Goal: Task Accomplishment & Management: Manage account settings

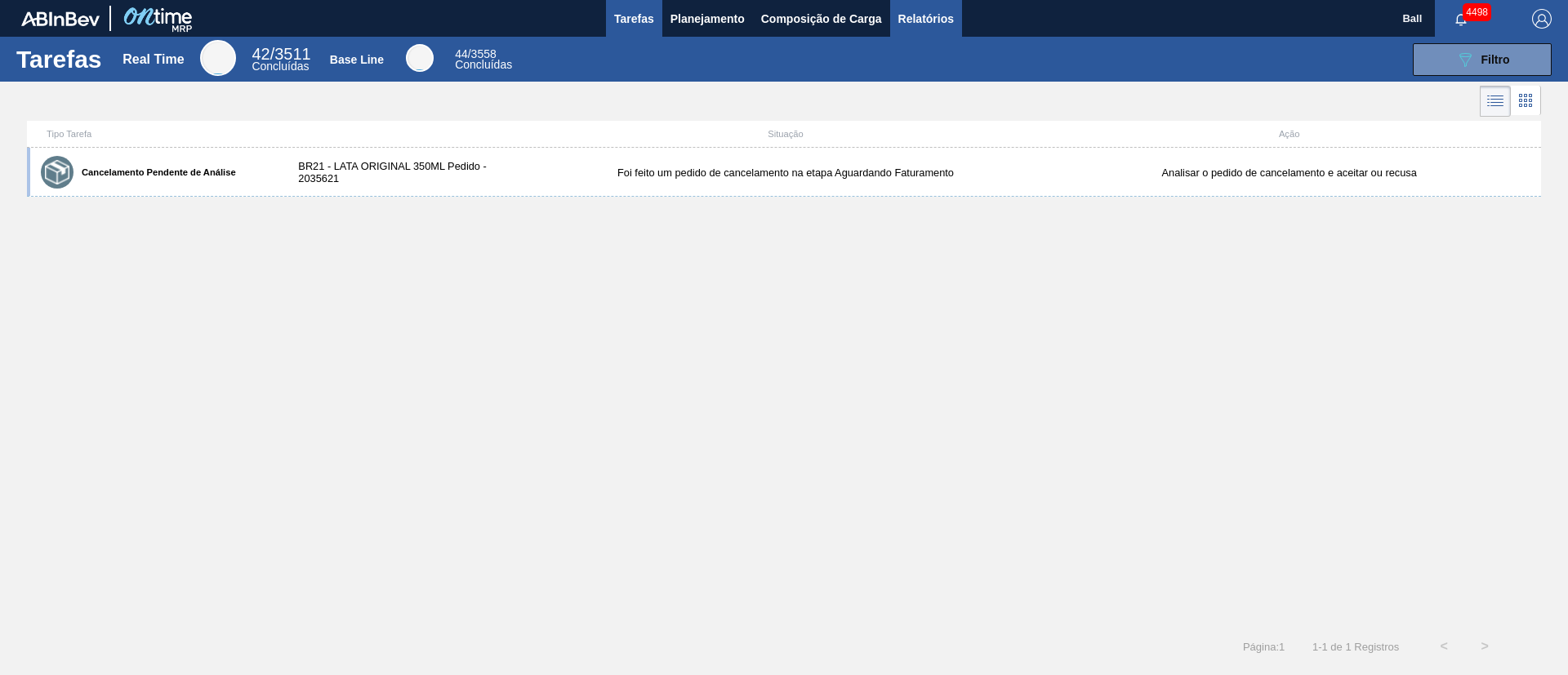
click at [925, 13] on span "Relatórios" at bounding box center [925, 19] width 55 height 20
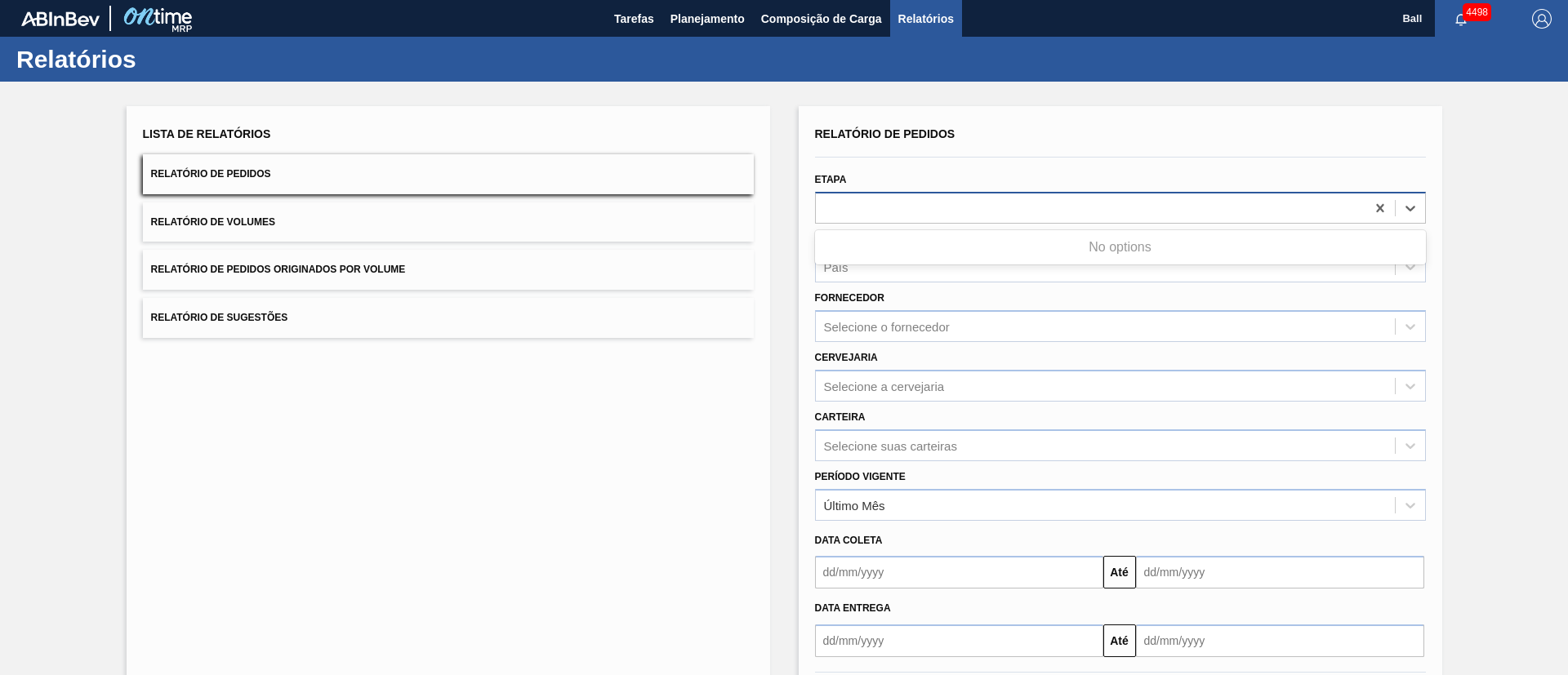
click at [931, 210] on div at bounding box center [1090, 208] width 549 height 24
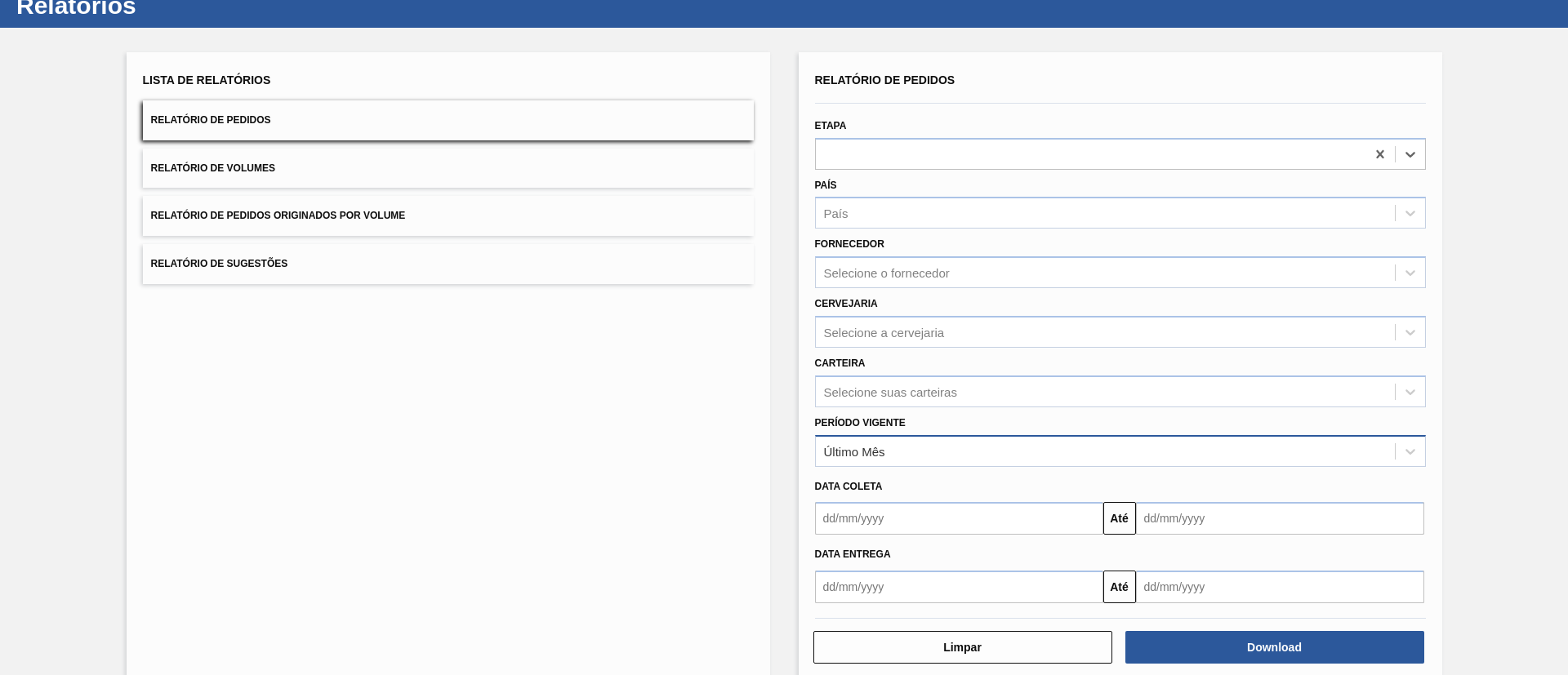
scroll to position [81, 0]
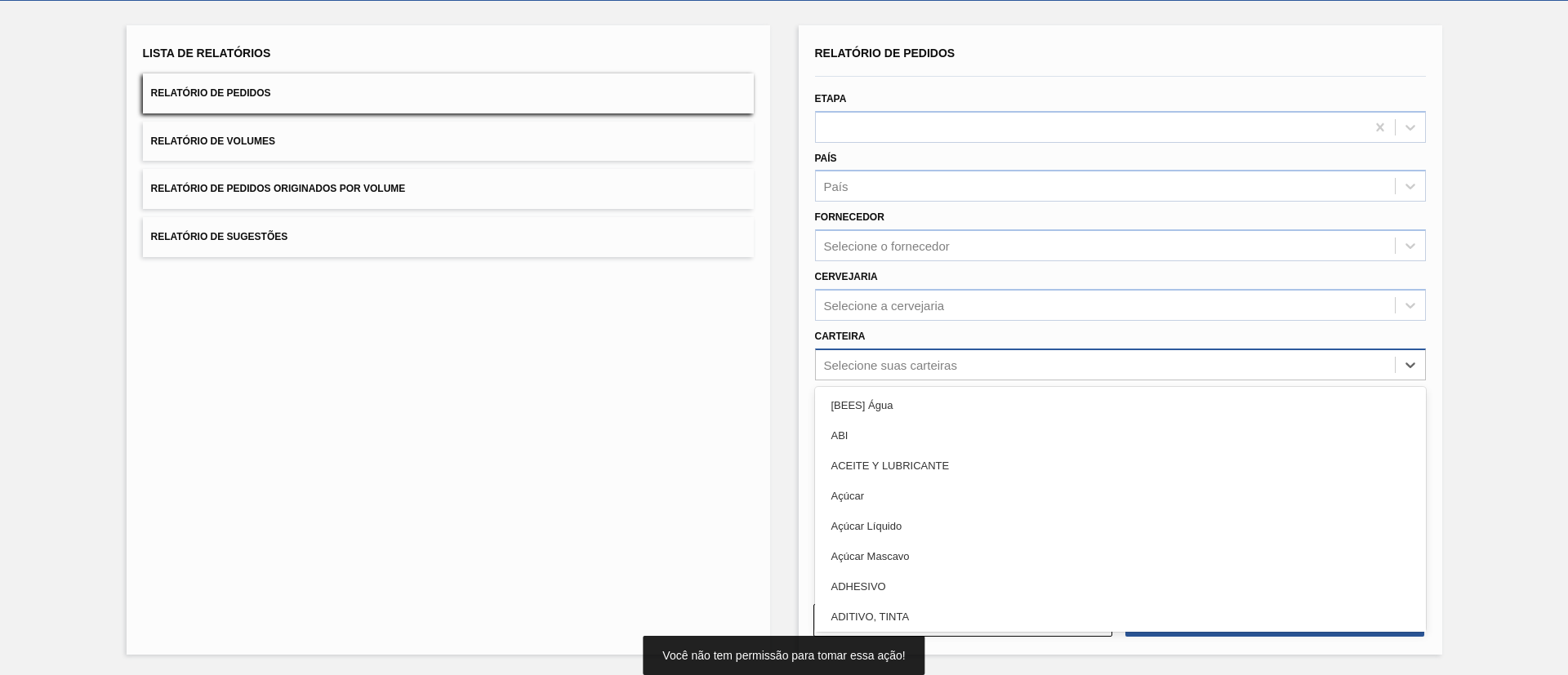
click at [951, 362] on div "Selecione suas carteiras" at bounding box center [891, 364] width 133 height 14
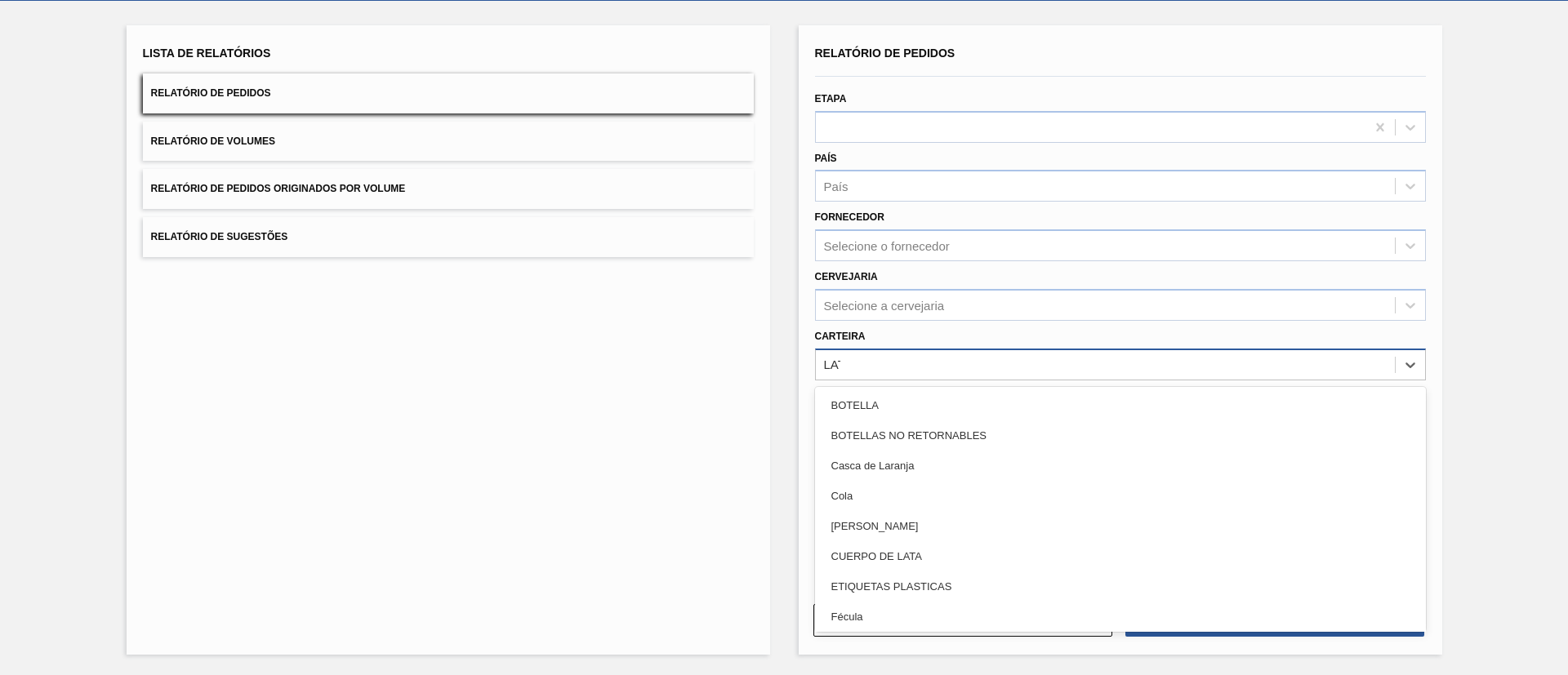
type input "LATA"
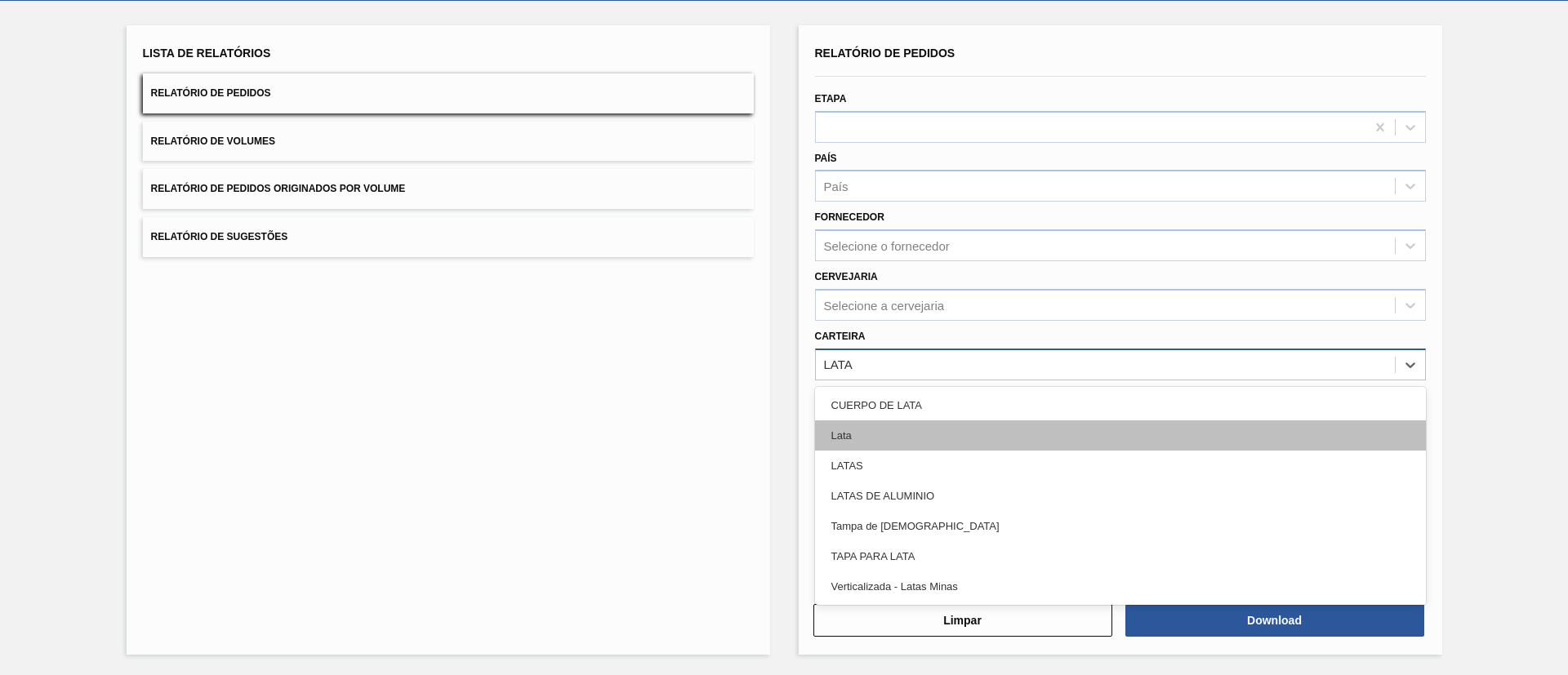
click at [917, 427] on div "Lata" at bounding box center [1120, 436] width 610 height 31
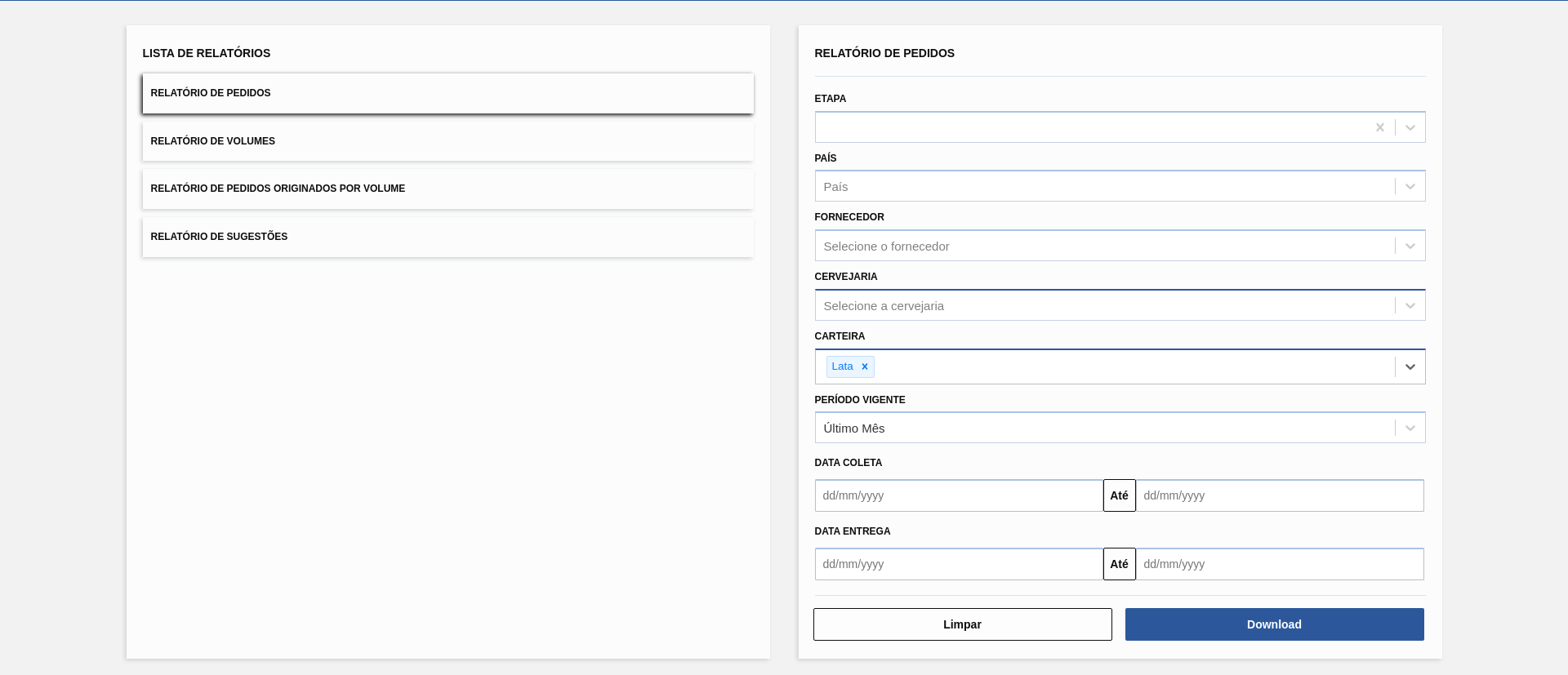
click at [905, 317] on div "Selecione a cervejaria" at bounding box center [1120, 305] width 610 height 32
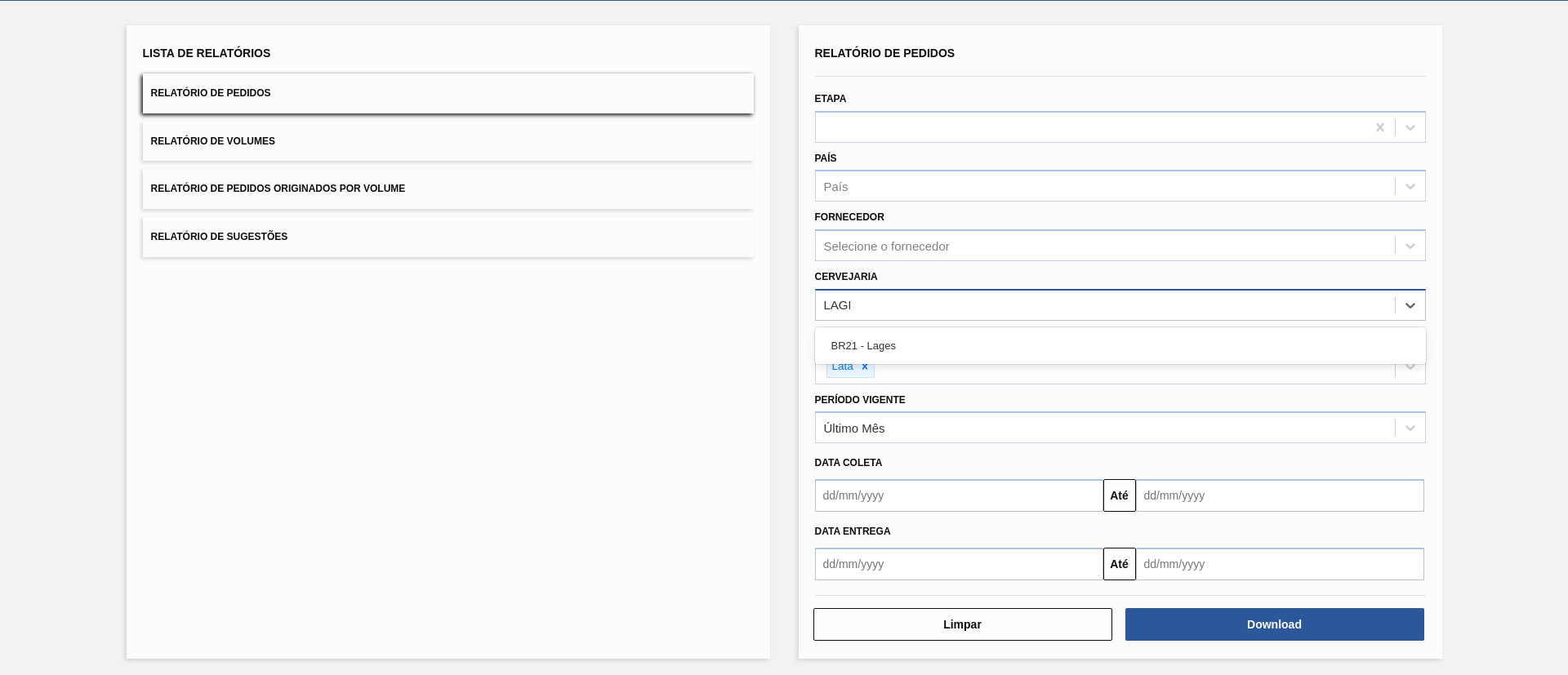
type input "LAGES"
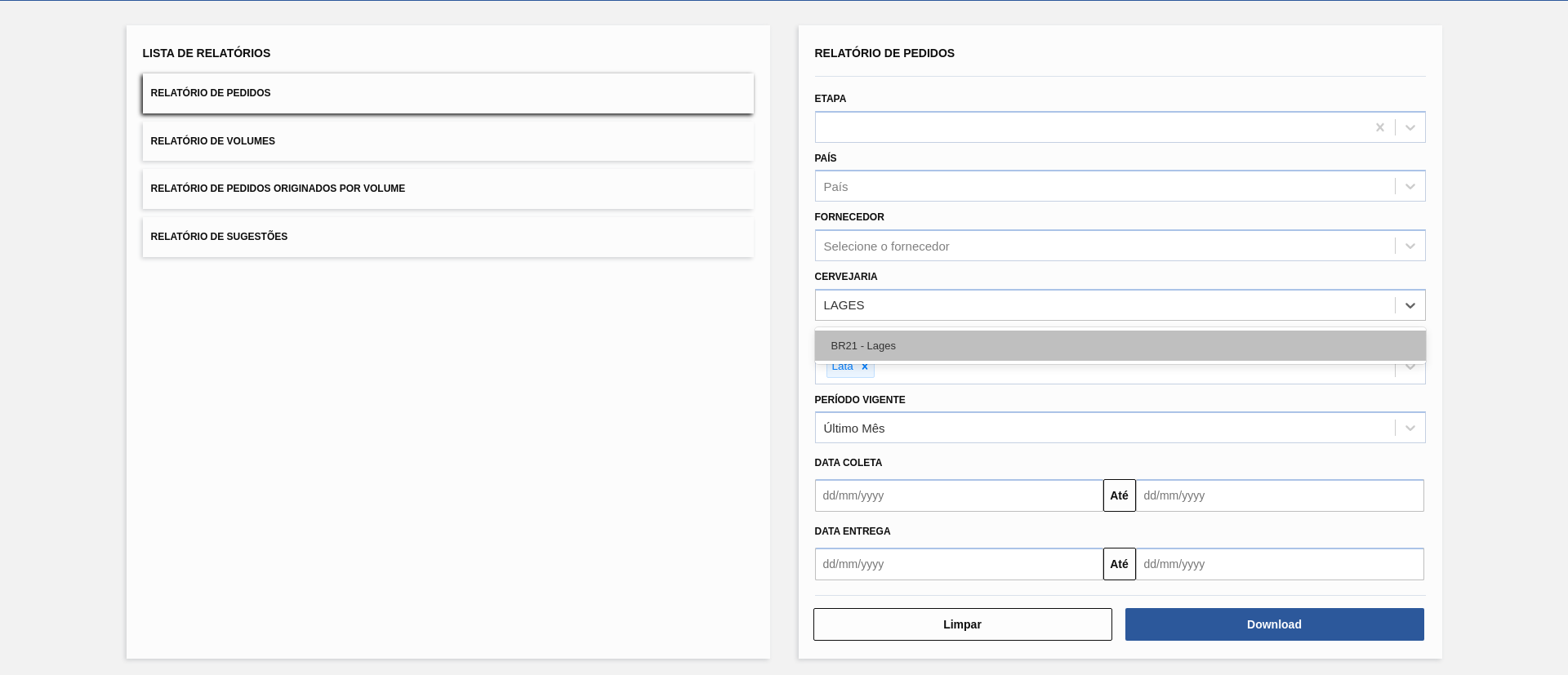
click at [911, 338] on div "BR21 - Lages" at bounding box center [1120, 346] width 610 height 31
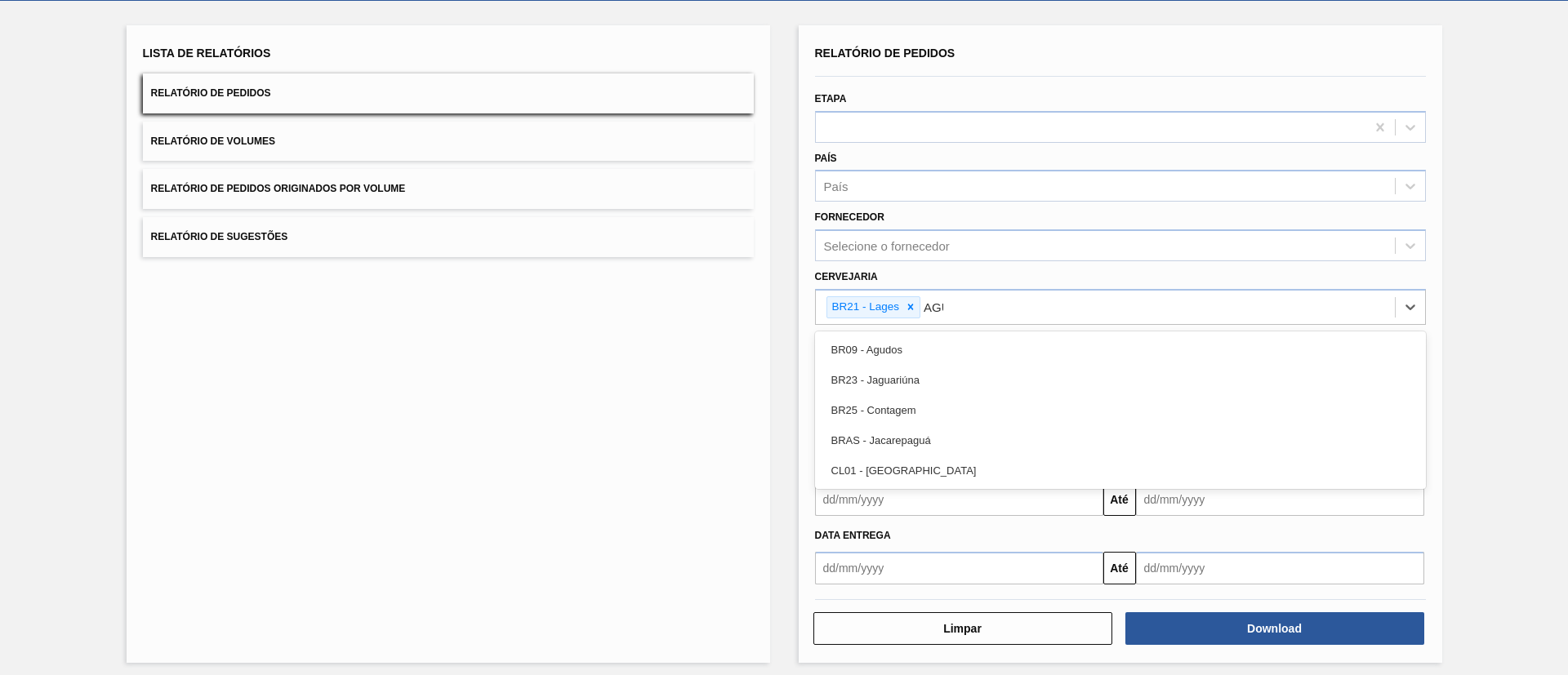
type input "AGUD"
click at [911, 338] on div "BR09 - Agudos" at bounding box center [1120, 350] width 610 height 31
type input "VIAM"
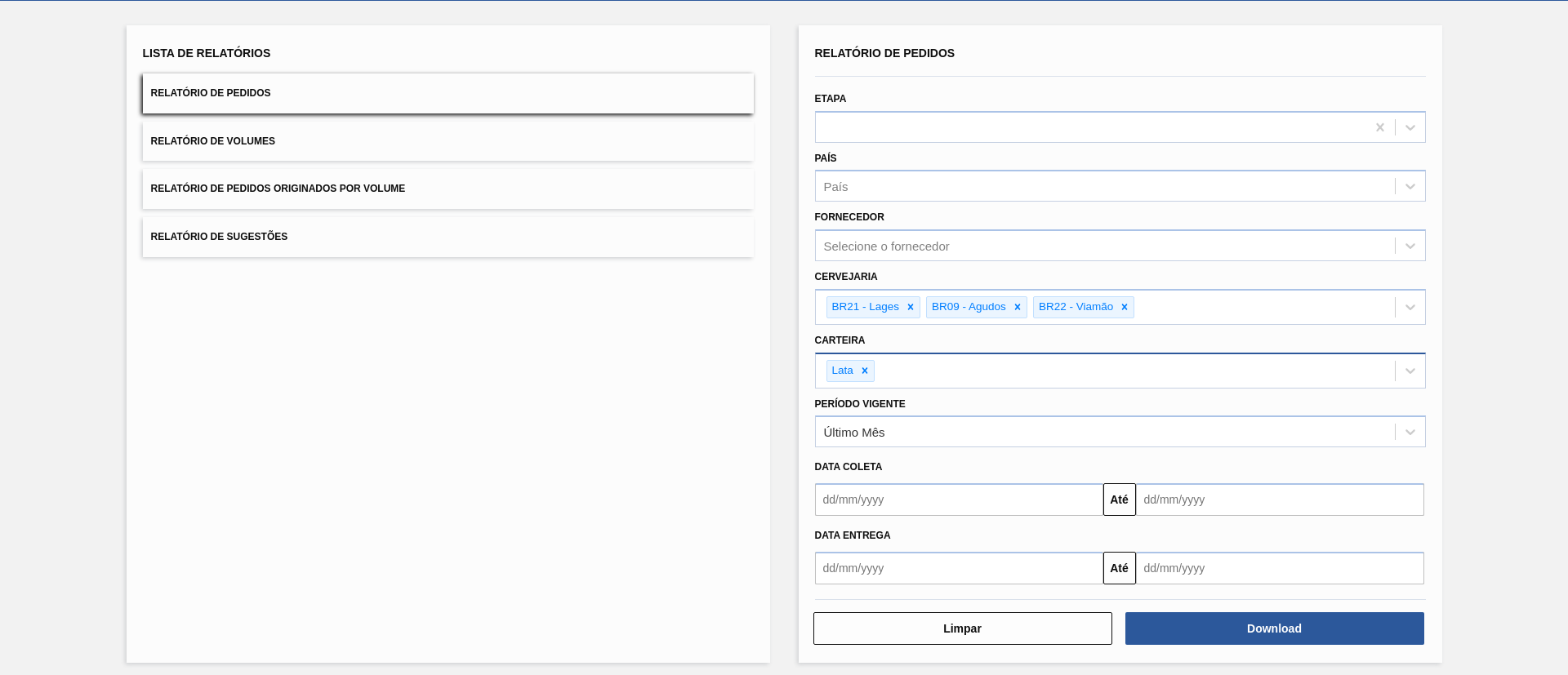
click at [1044, 449] on div "Download" at bounding box center [1276, 628] width 312 height 36
click at [1044, 449] on button "Download" at bounding box center [1274, 628] width 299 height 32
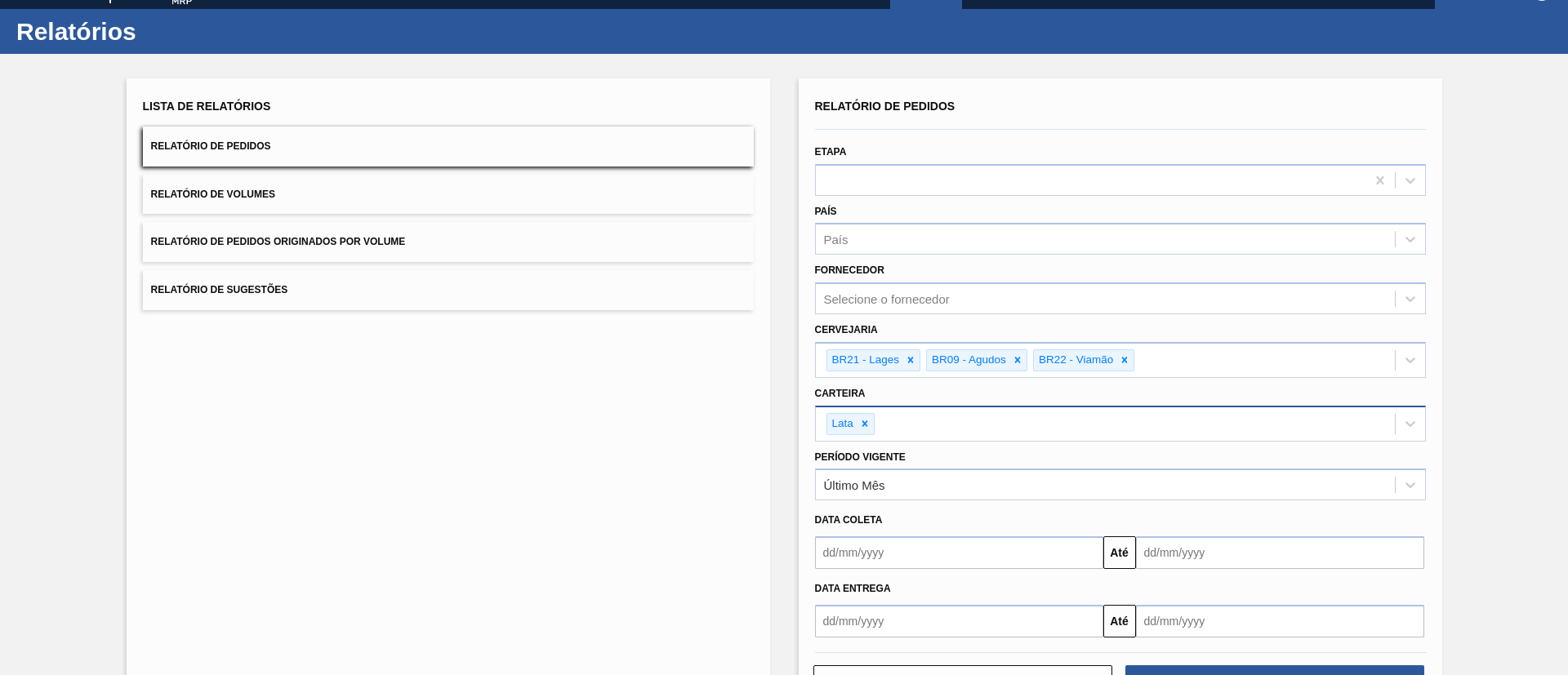
scroll to position [0, 0]
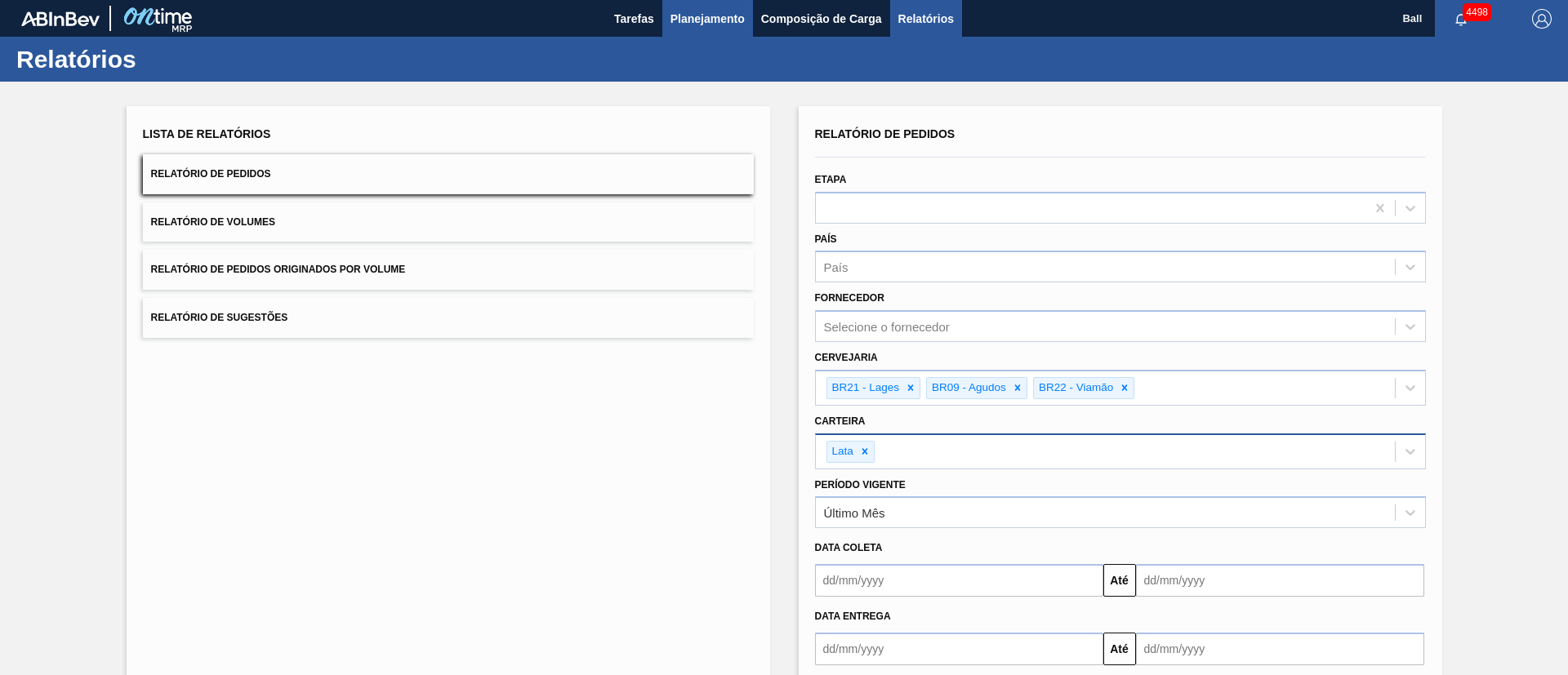
click at [697, 20] on span "Planejamento" at bounding box center [708, 19] width 75 height 20
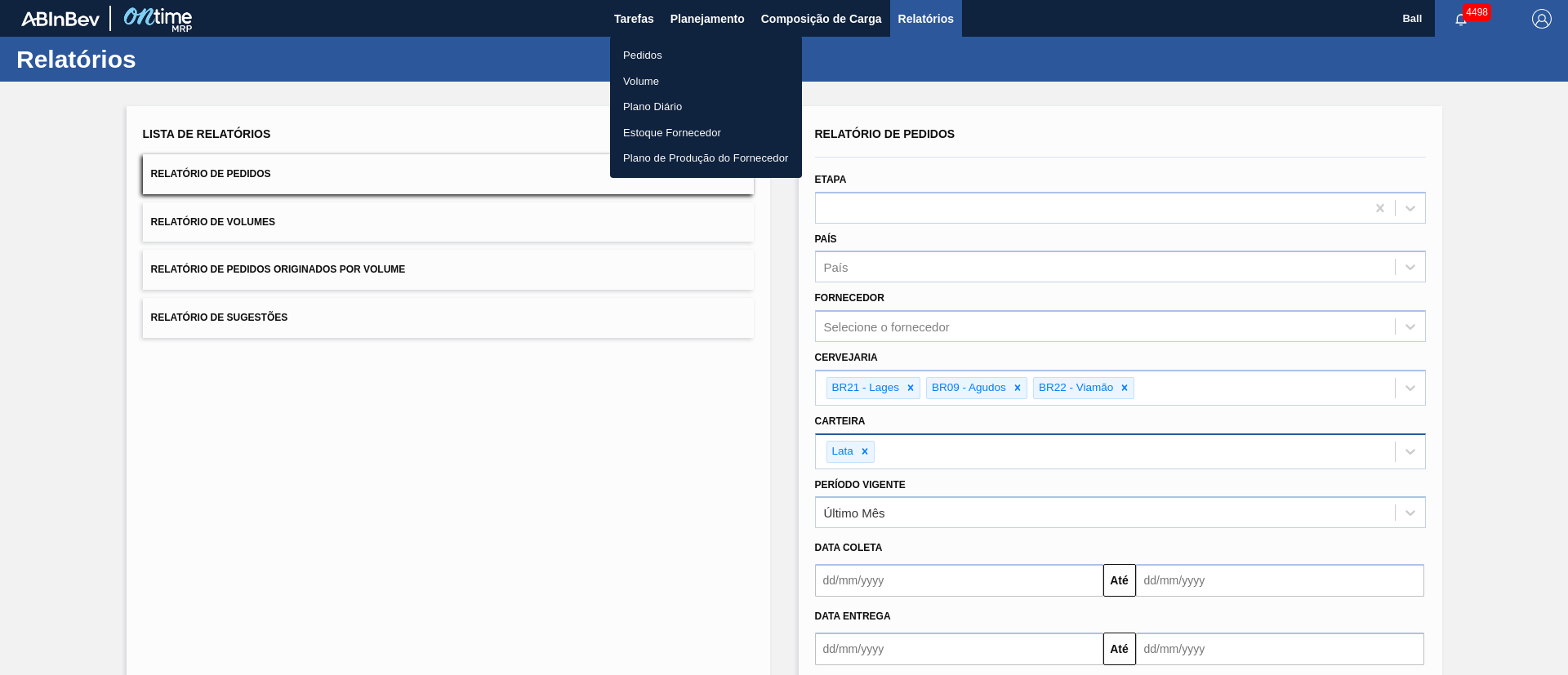
click at [659, 53] on li "Pedidos" at bounding box center [706, 55] width 192 height 26
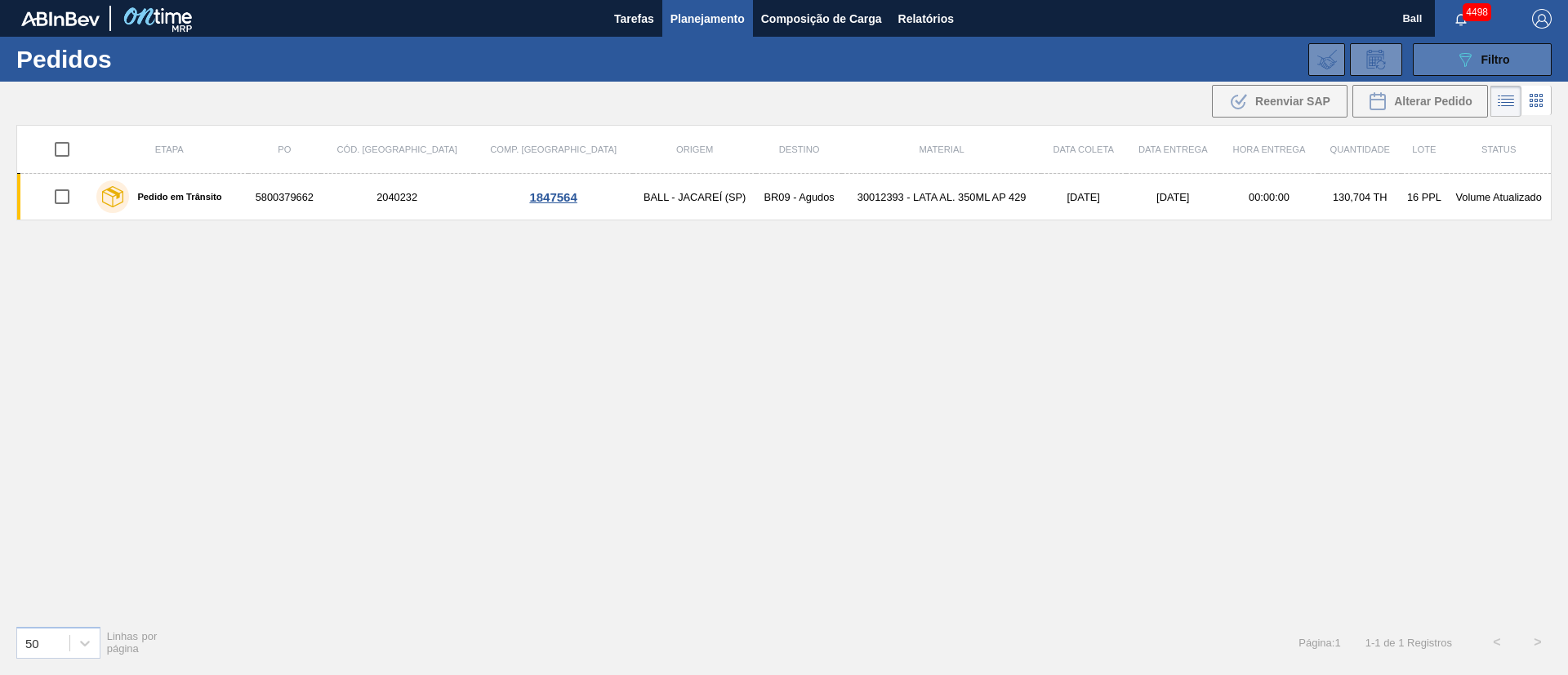
click at [1044, 67] on div "089F7B8B-B2A5-4AFE-B5C0-19BA573D28AC Filtro" at bounding box center [1482, 59] width 54 height 20
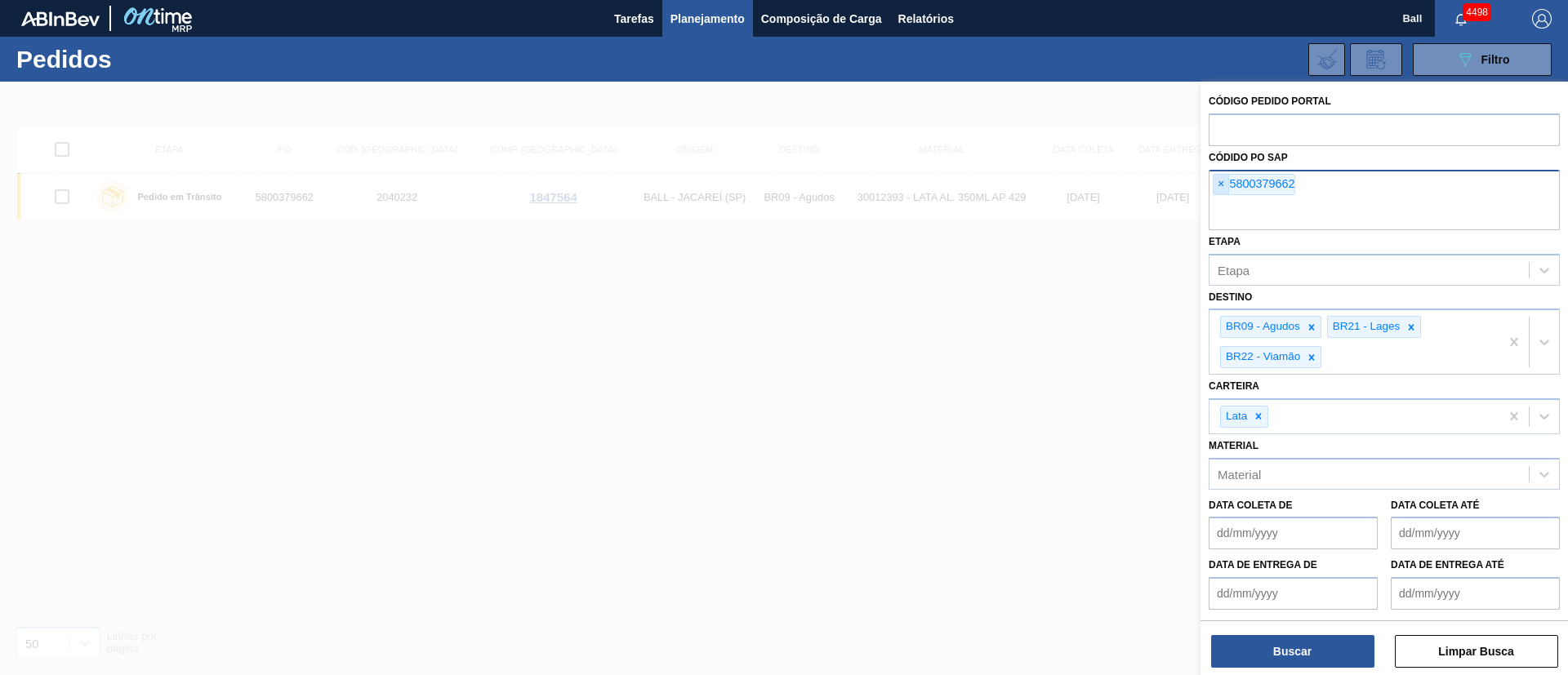
click at [1044, 186] on span "×" at bounding box center [1221, 184] width 15 height 20
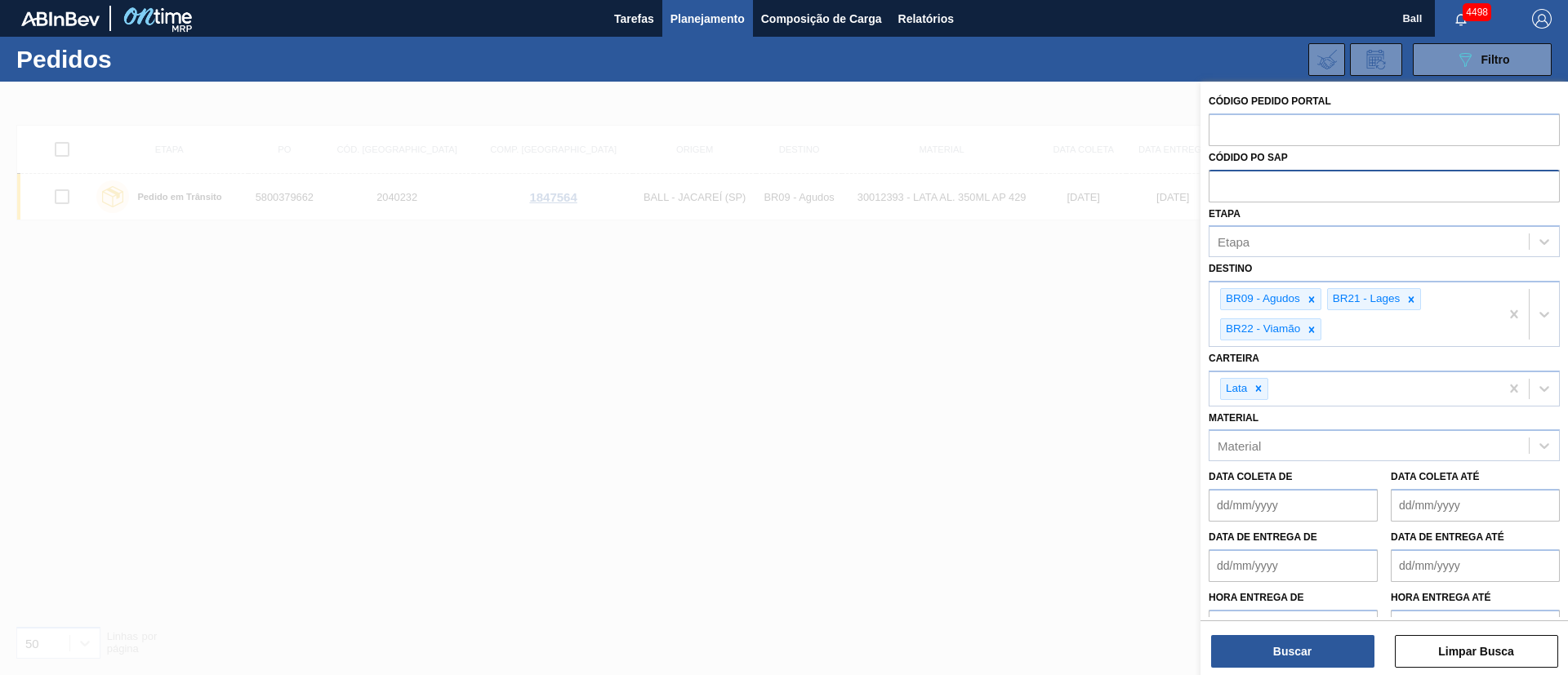
paste input "text"
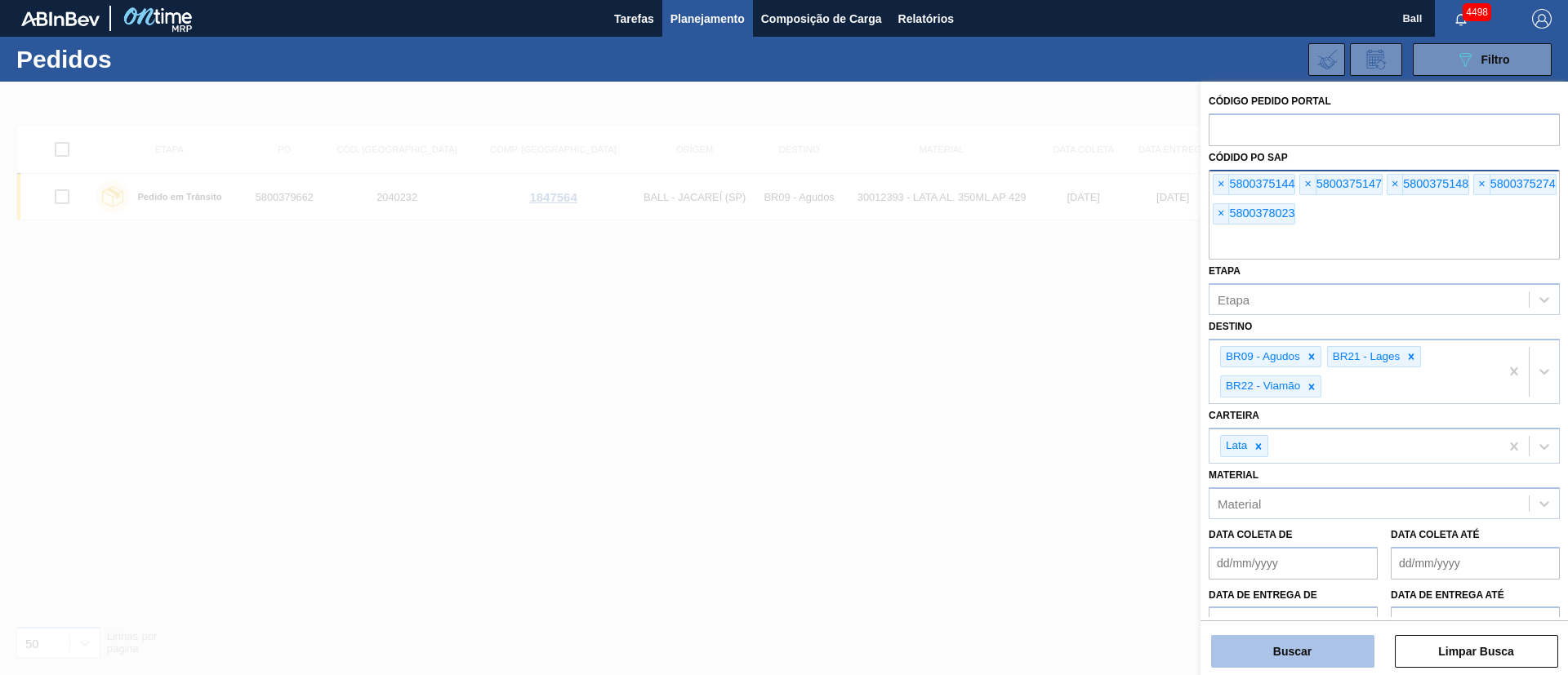
click at [1044, 449] on button "Buscar" at bounding box center [1292, 651] width 163 height 32
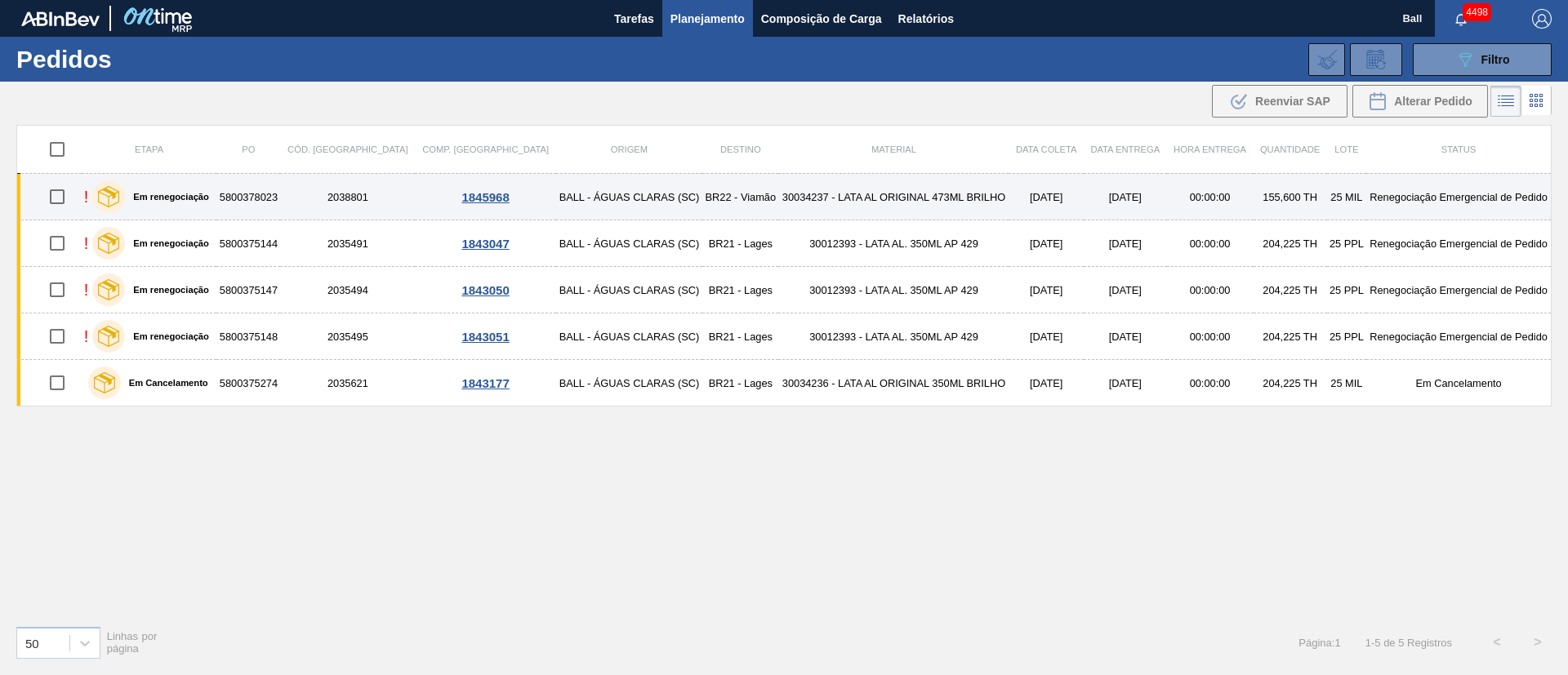
click at [778, 207] on td "30034237 - LATA AL ORIGINAL 473ML BRILHO" at bounding box center [893, 197] width 230 height 47
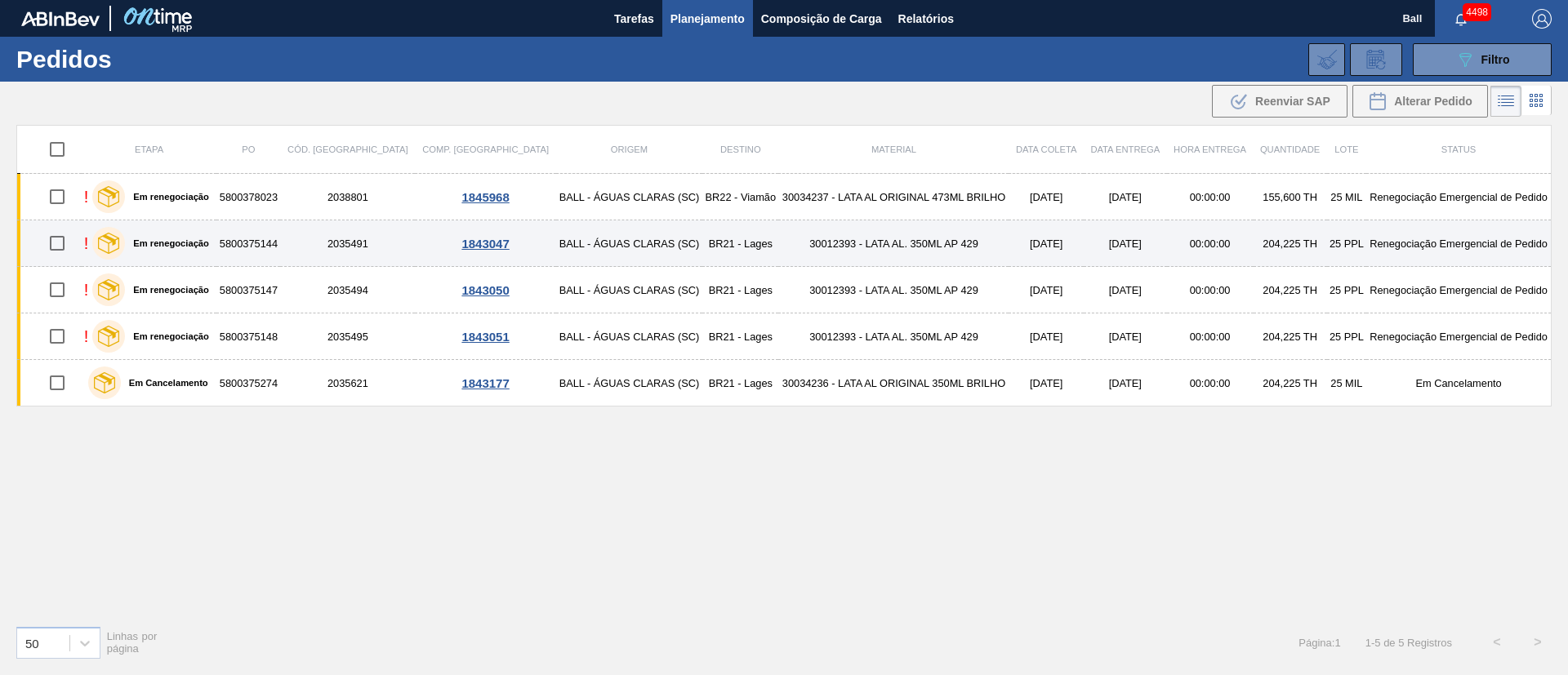
click at [782, 246] on td "30012393 - LATA AL. 350ML AP 429" at bounding box center [893, 244] width 230 height 47
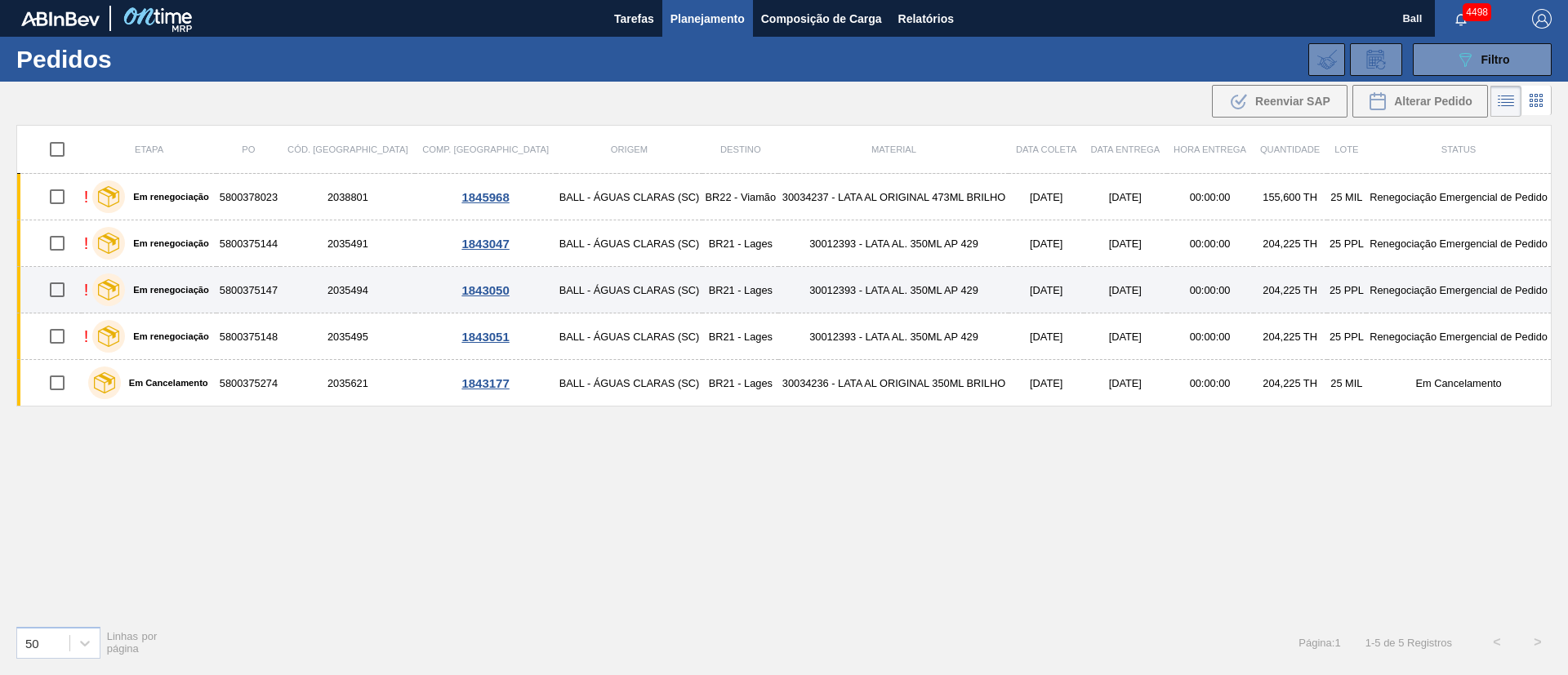
click at [778, 302] on td "30012393 - LATA AL. 350ML AP 429" at bounding box center [893, 290] width 230 height 47
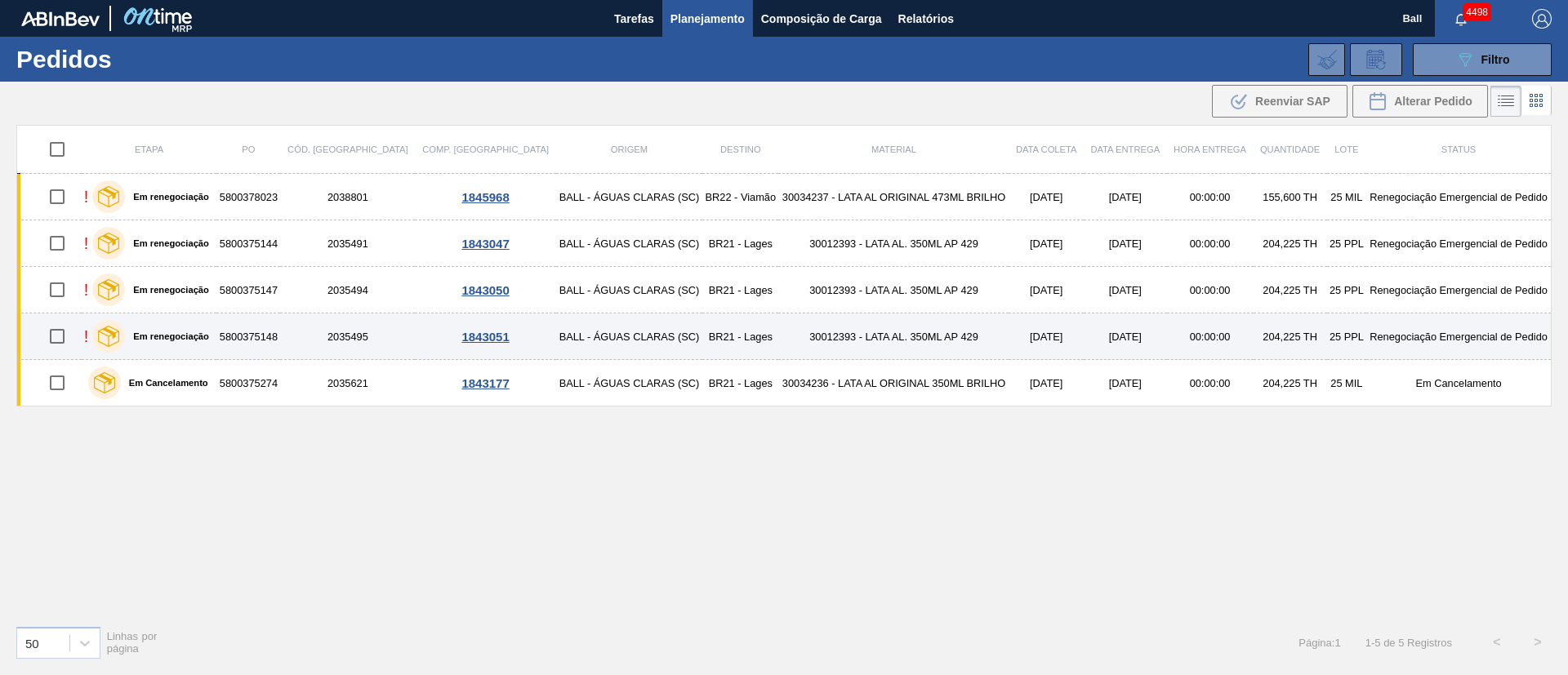
click at [778, 339] on td "30012393 - LATA AL. 350ML AP 429" at bounding box center [893, 336] width 230 height 47
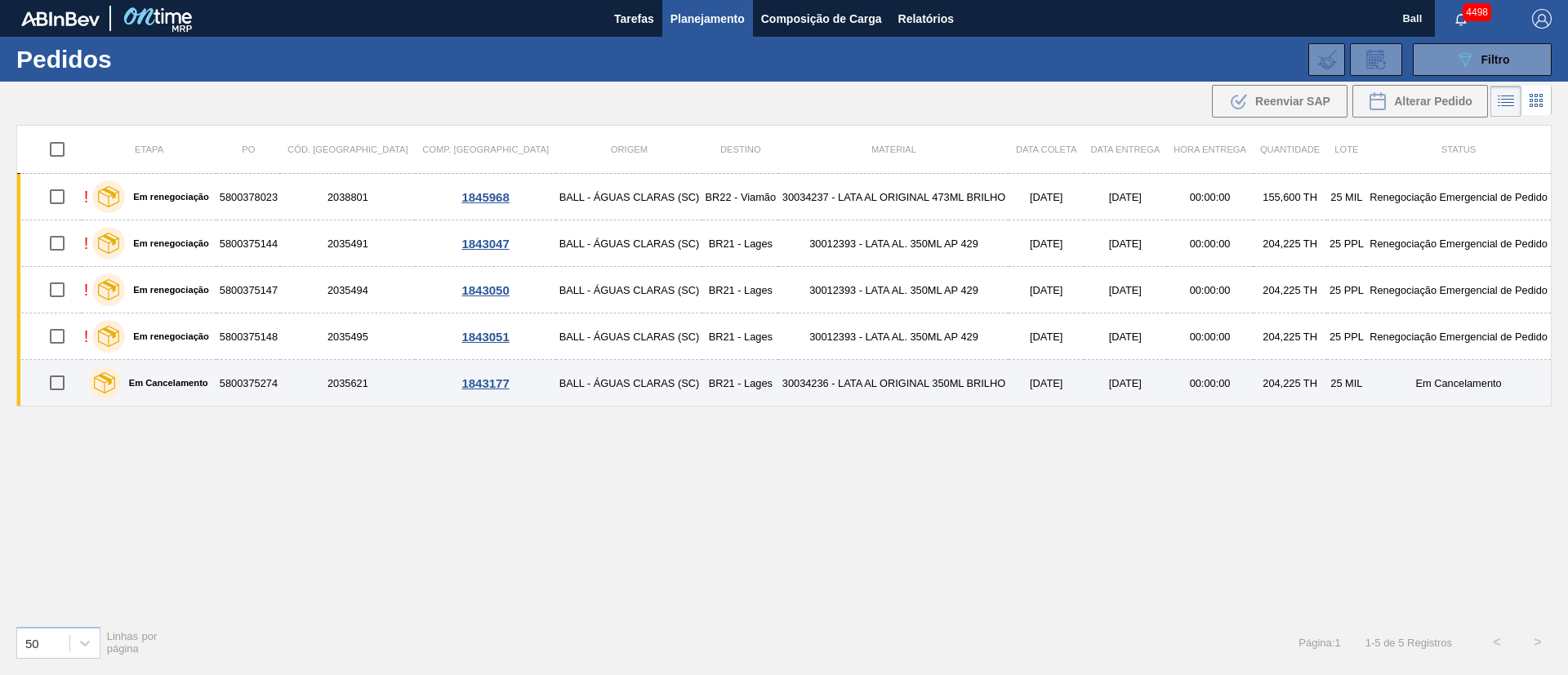
click at [778, 374] on td "30034236 - LATA AL ORIGINAL 350ML BRILHO" at bounding box center [893, 383] width 230 height 47
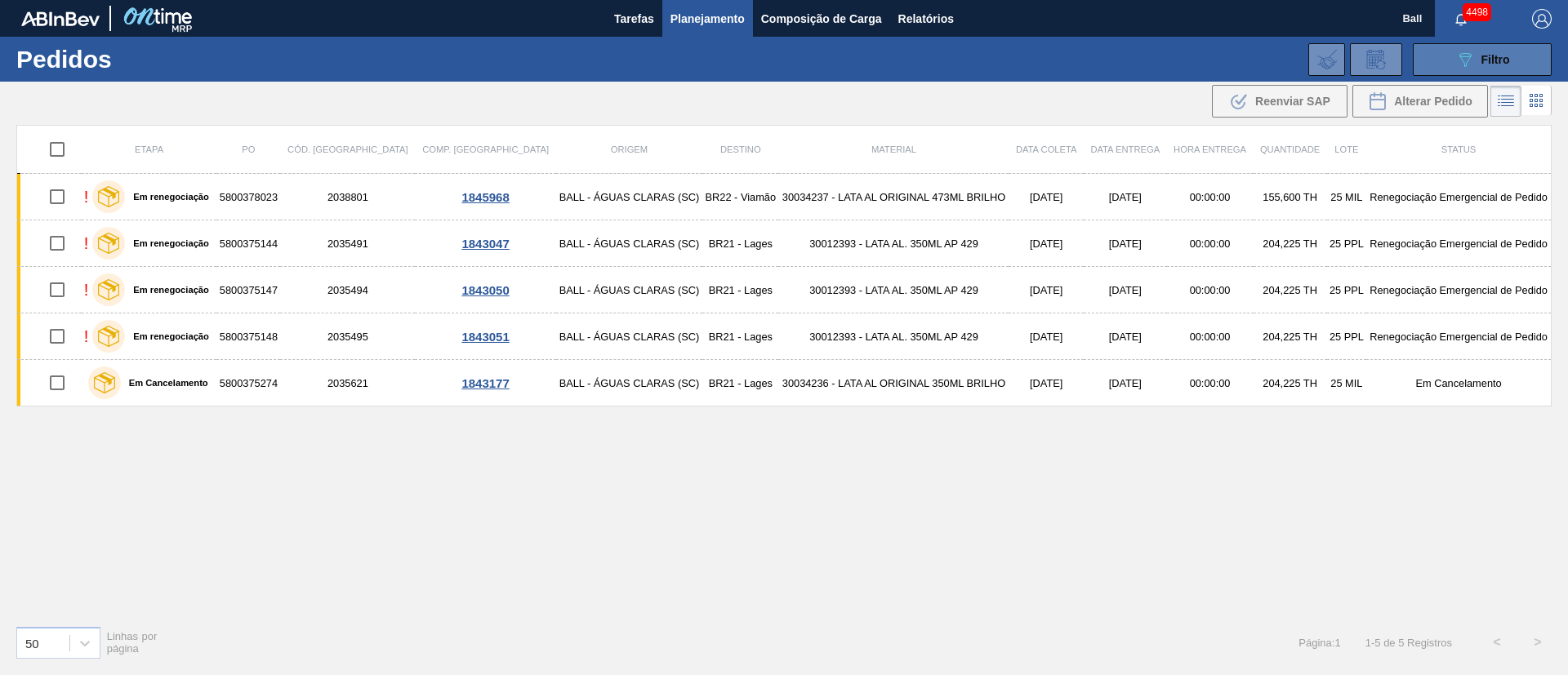
click at [1044, 58] on button "089F7B8B-B2A5-4AFE-B5C0-19BA573D28AC Filtro" at bounding box center [1482, 59] width 139 height 32
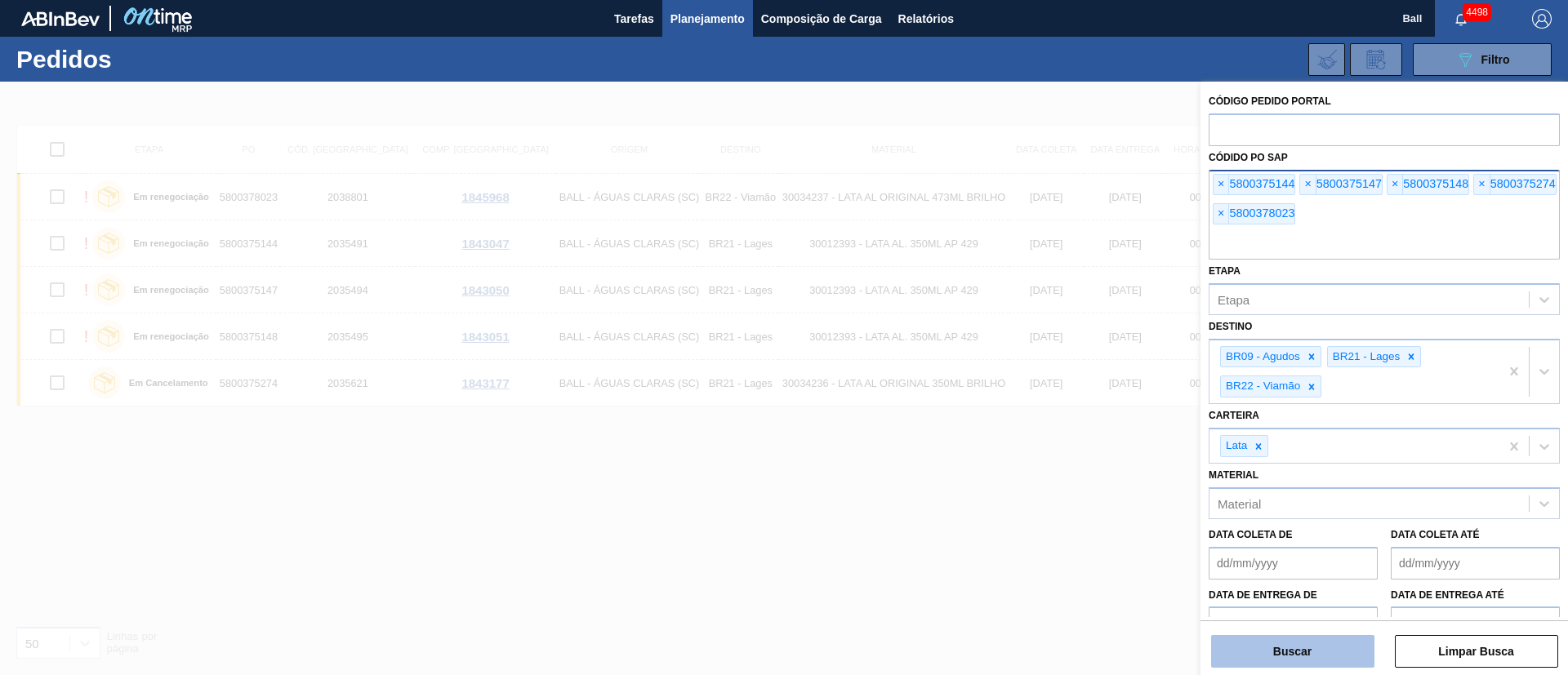
click at [1044, 449] on button "Buscar" at bounding box center [1292, 651] width 163 height 32
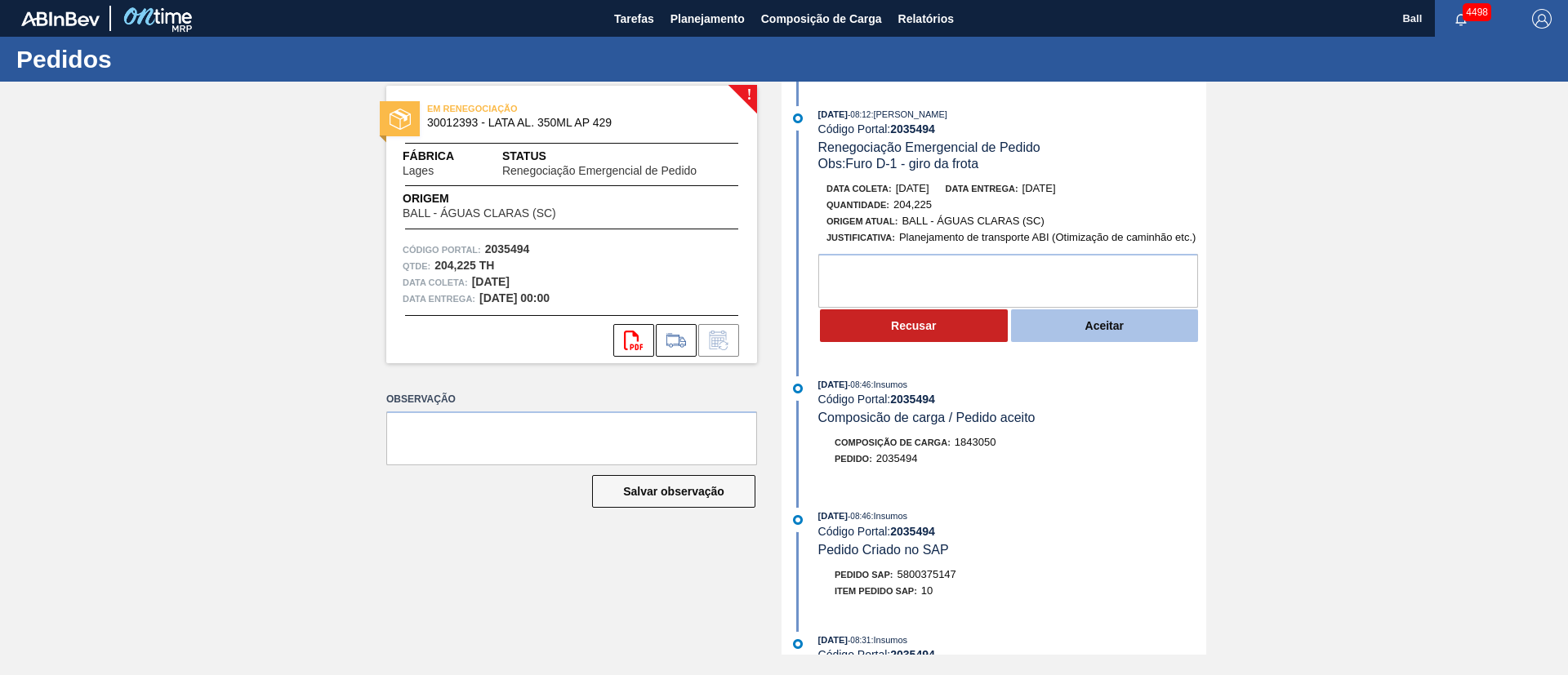
click at [1099, 329] on button "Aceitar" at bounding box center [1104, 326] width 188 height 32
click at [1059, 330] on button "Aceitar" at bounding box center [1104, 326] width 188 height 32
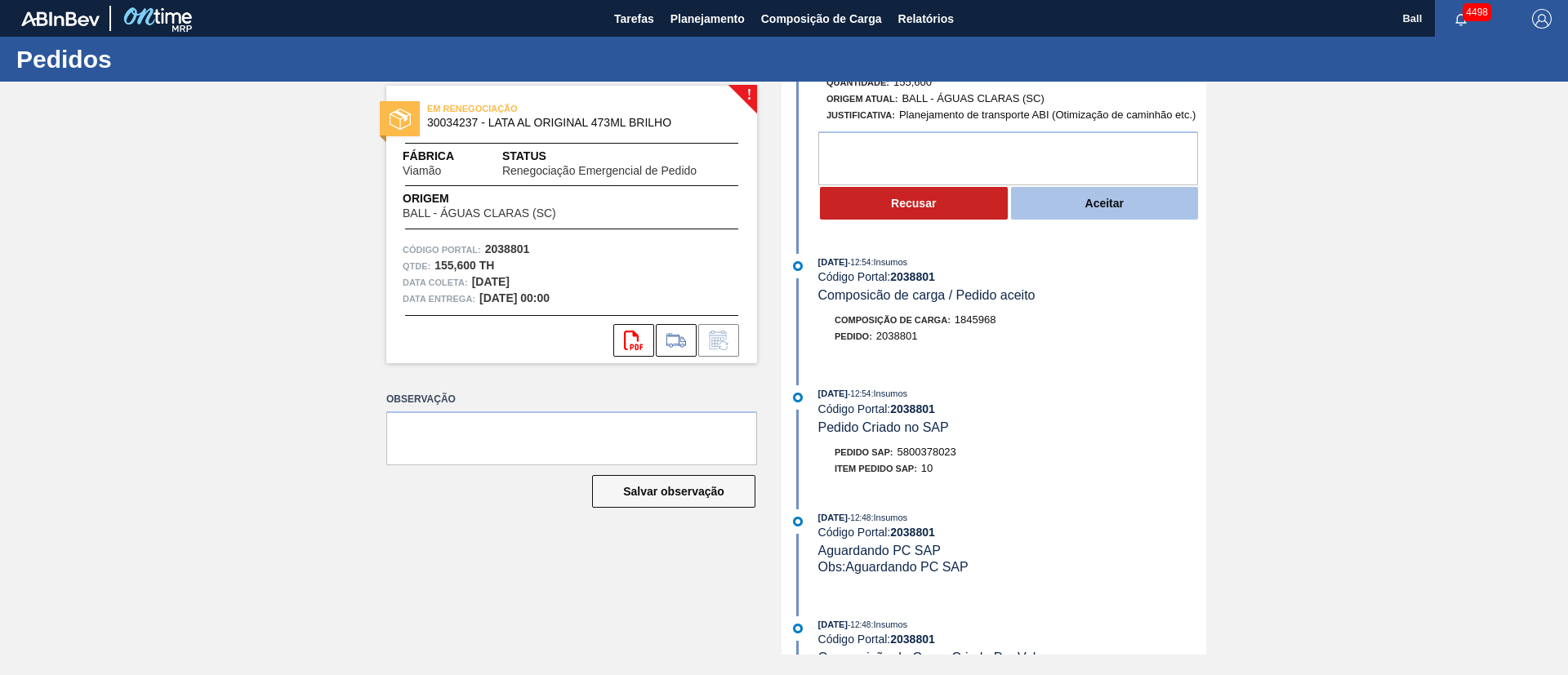
click at [1109, 209] on button "Aceitar" at bounding box center [1104, 203] width 188 height 32
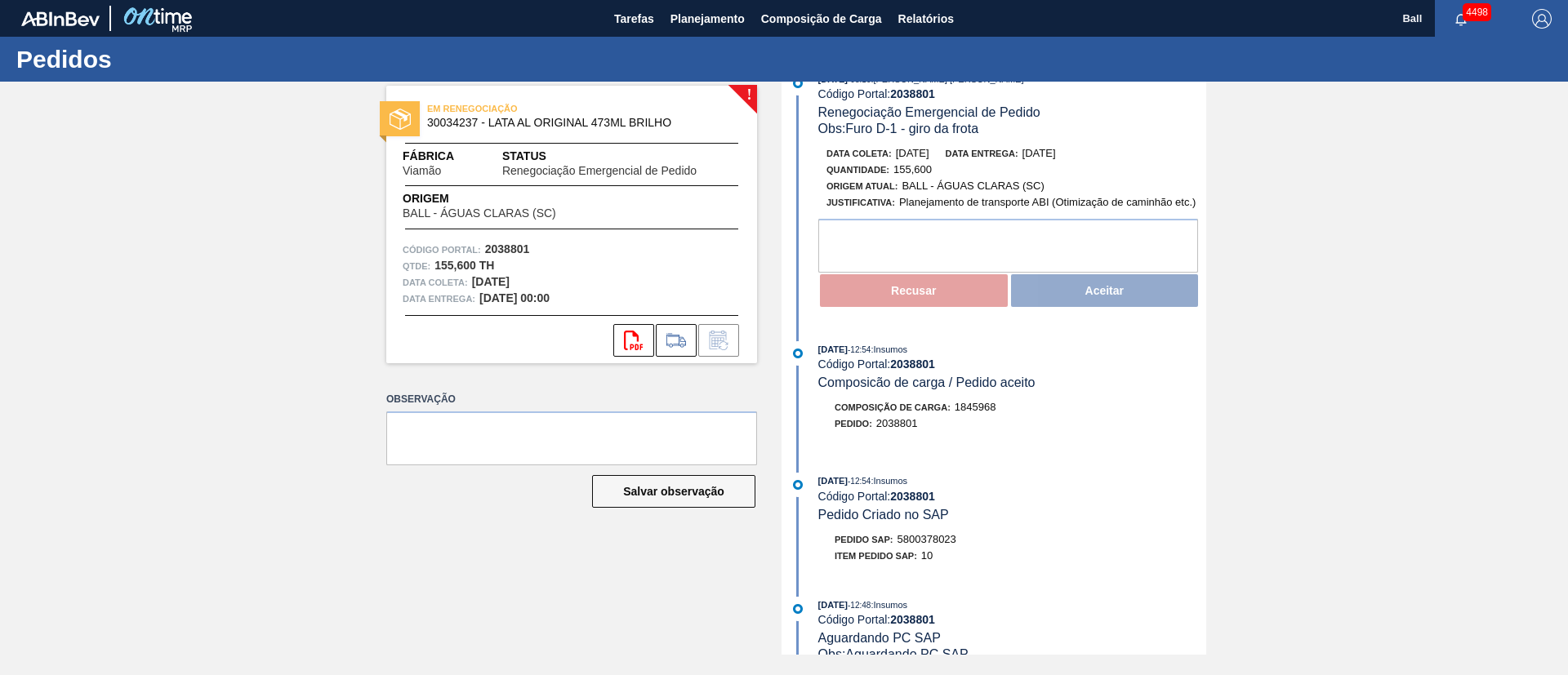
scroll to position [0, 0]
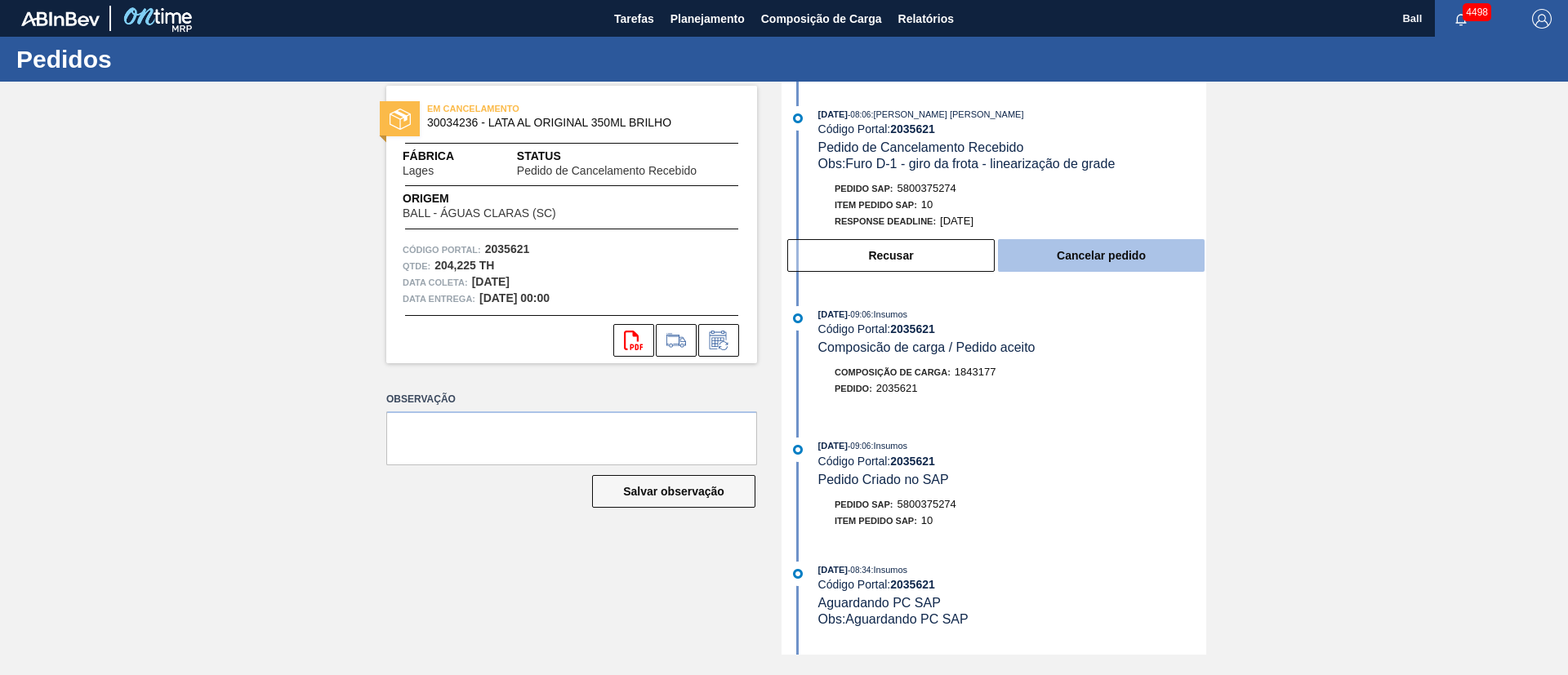
click at [1082, 256] on button "Cancelar pedido" at bounding box center [1100, 256] width 206 height 32
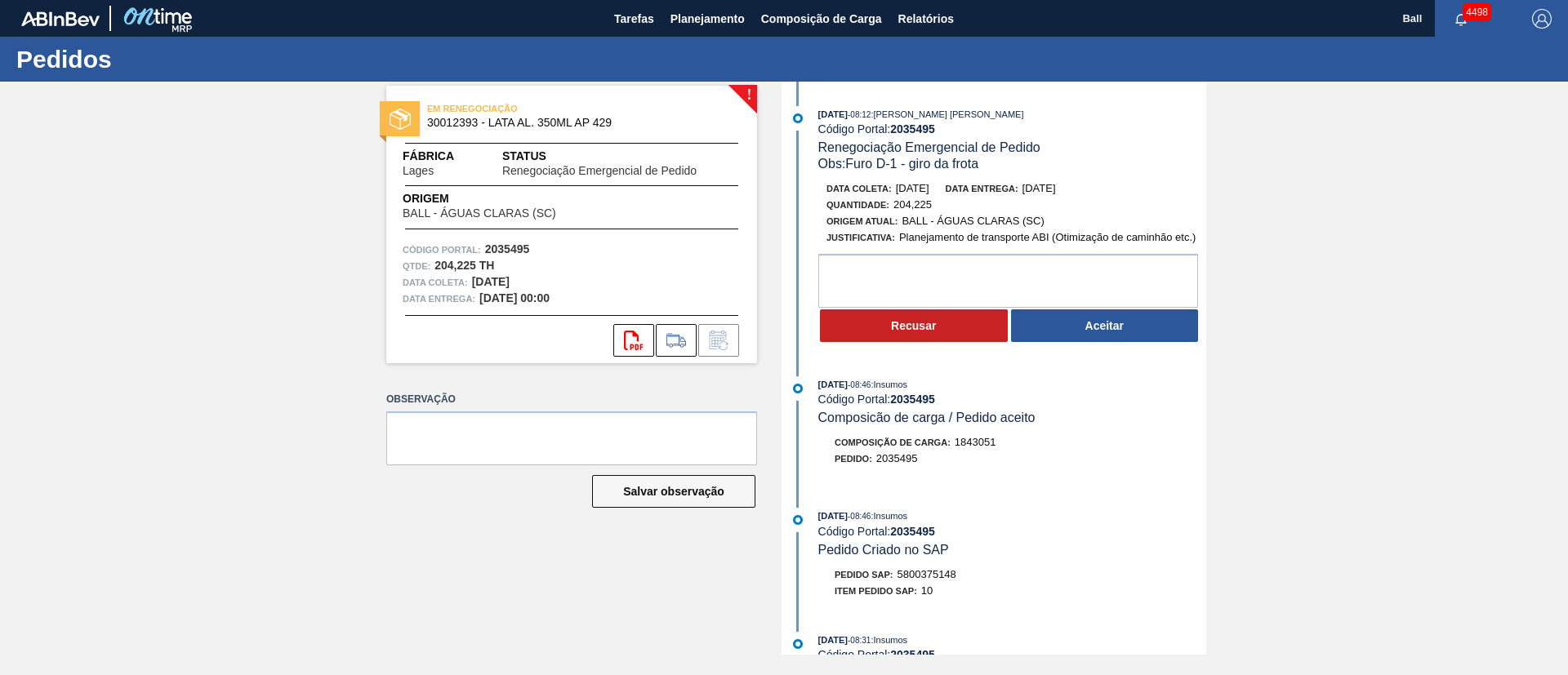
drag, startPoint x: 1113, startPoint y: 322, endPoint x: 1110, endPoint y: 274, distance: 48.1
click at [1113, 322] on button "Aceitar" at bounding box center [1104, 326] width 188 height 32
